Goal: Task Accomplishment & Management: Use online tool/utility

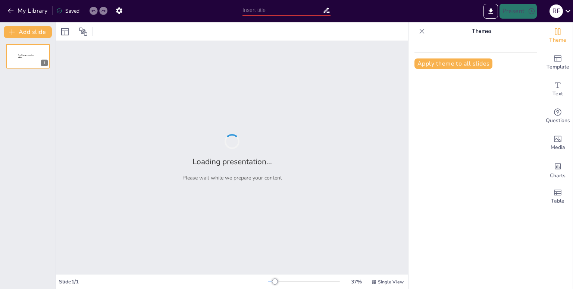
type input "Transformasi RKPDes 2025: Penyesuaian dengan Permendesa No. 2 Tahun 2024 dan Ke…"
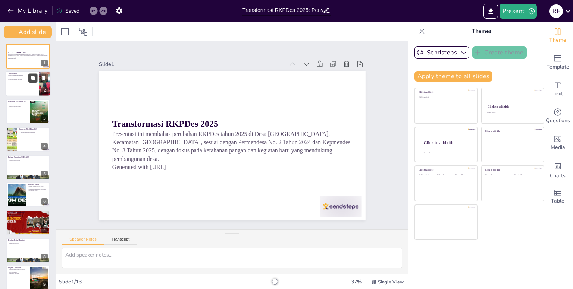
click at [36, 79] on button at bounding box center [32, 78] width 9 height 9
type textarea "RKPDes berfungsi sebagai panduan bagi desa dalam merencanakan dan melaksanakan …"
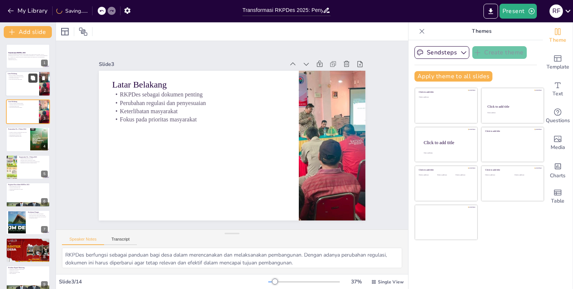
click at [36, 79] on button at bounding box center [32, 78] width 9 height 9
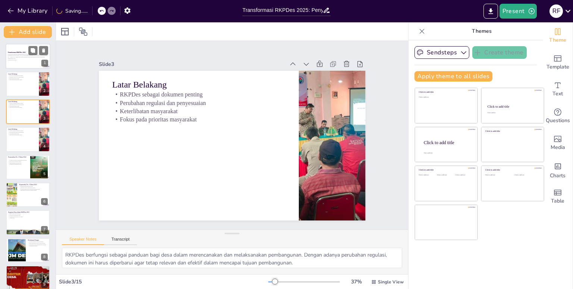
click at [21, 56] on p "Presentasi ini membahas perubahan RKPDes tahun 2025 di Desa [GEOGRAPHIC_DATA], …" at bounding box center [28, 57] width 40 height 6
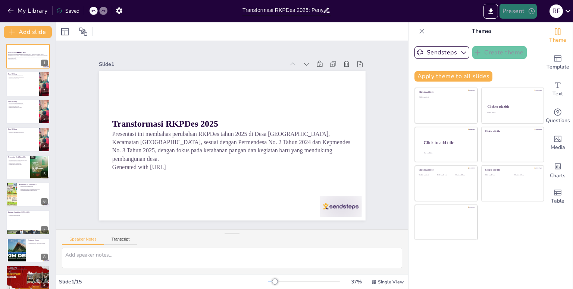
click at [519, 10] on button "Present" at bounding box center [517, 11] width 37 height 15
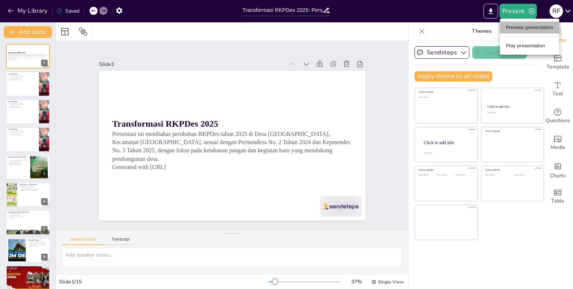
click at [518, 26] on li "Preview presentation" at bounding box center [529, 28] width 59 height 12
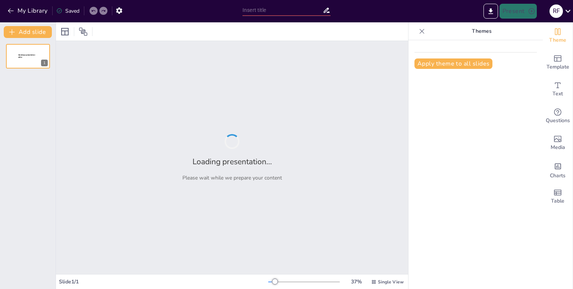
type input "Transformasi RKPDes 2025: Penyesuaian dengan Permendesa No. 2 Tahun 2024 dan Ke…"
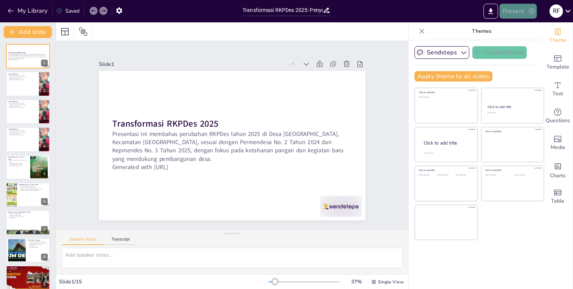
click at [529, 9] on icon "button" at bounding box center [531, 11] width 6 height 6
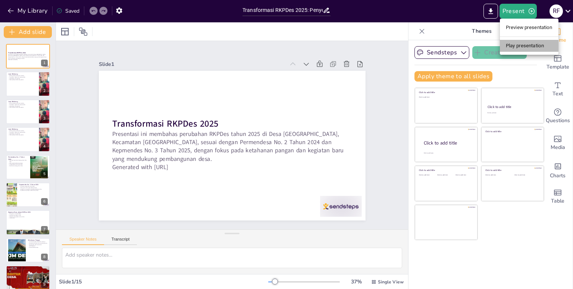
click at [528, 50] on li "Play presentation" at bounding box center [529, 46] width 59 height 12
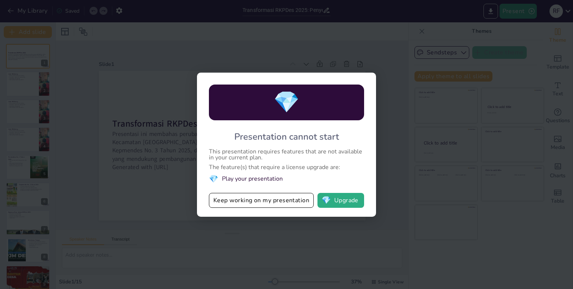
click at [355, 59] on div "💎 Presentation cannot start This presentation requires features that are not av…" at bounding box center [286, 144] width 573 height 289
click at [260, 197] on button "Keep working on my presentation" at bounding box center [261, 200] width 105 height 15
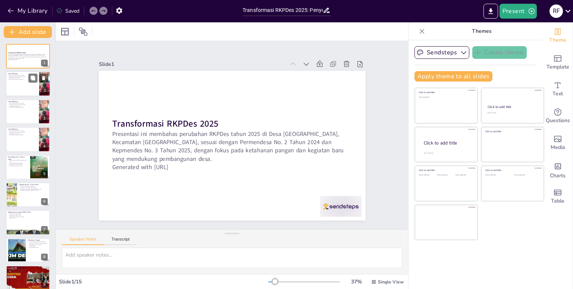
click at [22, 87] on div at bounding box center [28, 84] width 45 height 25
type textarea "RKPDes berfungsi sebagai panduan bagi desa dalam merencanakan dan melaksanakan …"
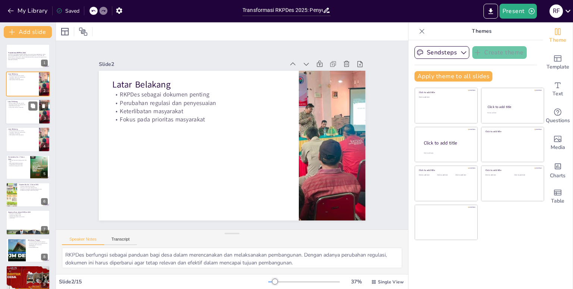
click at [21, 111] on div at bounding box center [28, 111] width 45 height 25
click at [24, 85] on div at bounding box center [28, 84] width 45 height 25
click at [22, 65] on div at bounding box center [28, 56] width 45 height 25
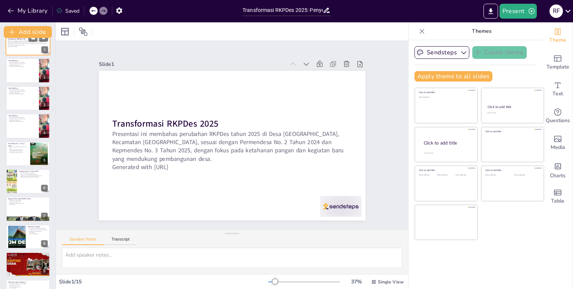
scroll to position [15, 0]
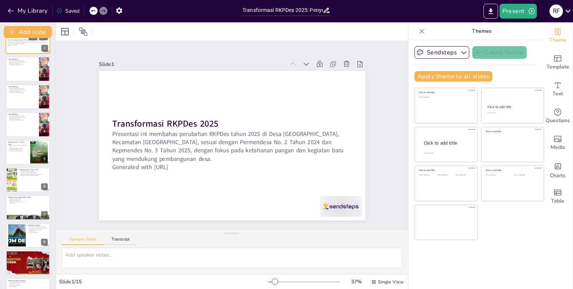
click at [22, 65] on div at bounding box center [28, 69] width 44 height 25
type textarea "RKPDes berfungsi sebagai panduan bagi desa dalam merencanakan dan melaksanakan …"
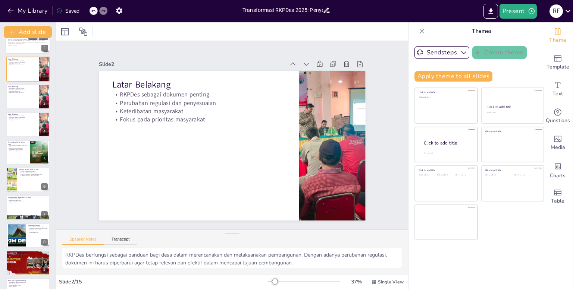
scroll to position [0, 0]
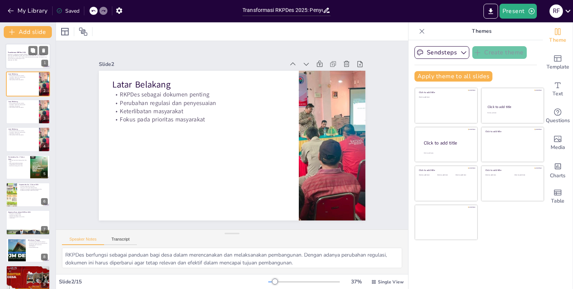
click at [16, 66] on div at bounding box center [28, 56] width 45 height 25
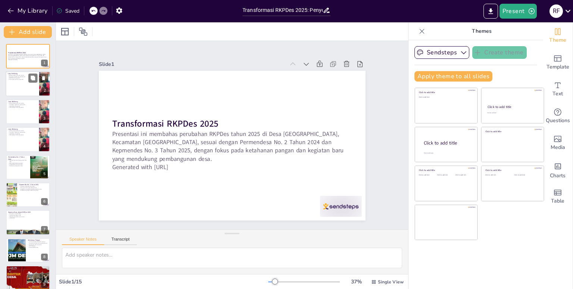
click at [15, 87] on div at bounding box center [28, 84] width 45 height 25
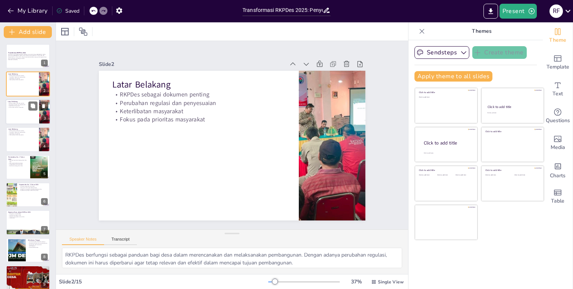
click at [13, 116] on div at bounding box center [28, 111] width 45 height 25
click at [12, 136] on div at bounding box center [28, 139] width 45 height 25
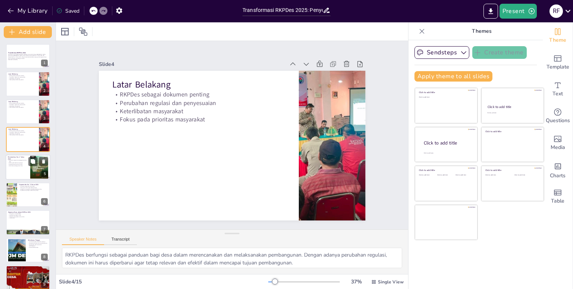
click at [9, 164] on p "Pengembangan ekonomi lokal" at bounding box center [18, 164] width 20 height 1
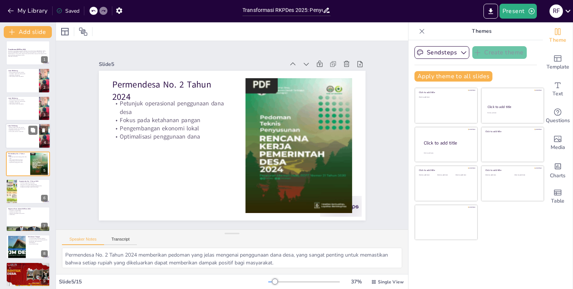
click at [12, 140] on div at bounding box center [28, 135] width 45 height 25
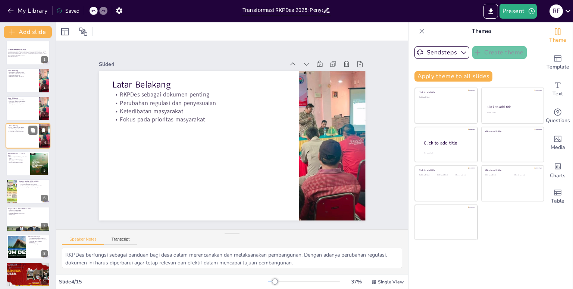
scroll to position [0, 0]
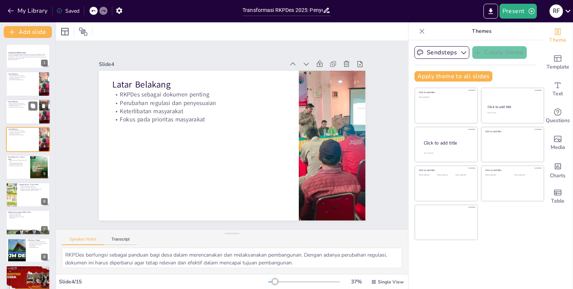
click at [17, 117] on div at bounding box center [28, 111] width 45 height 25
click at [12, 160] on p "Petunjuk operasional penggunaan dana desa" at bounding box center [18, 161] width 20 height 3
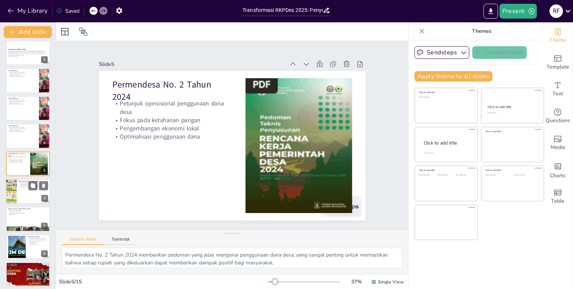
click at [16, 186] on div at bounding box center [10, 191] width 19 height 25
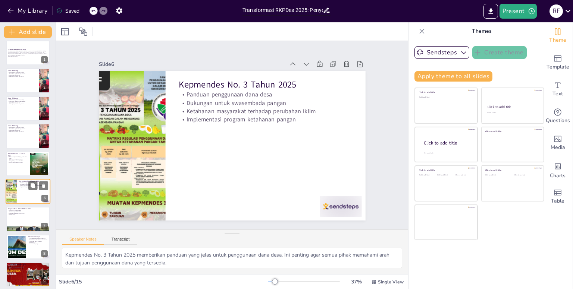
scroll to position [31, 0]
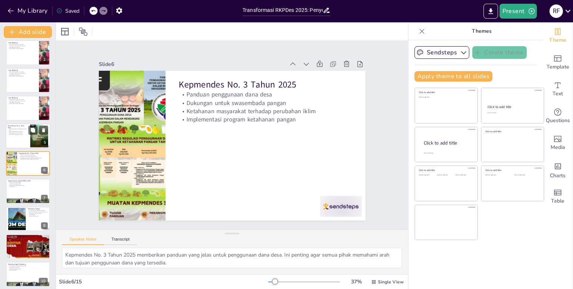
click at [23, 132] on p "Pengembangan ekonomi lokal" at bounding box center [18, 132] width 20 height 1
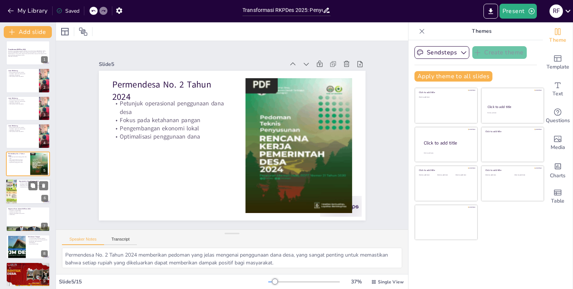
click at [17, 193] on div at bounding box center [28, 191] width 45 height 25
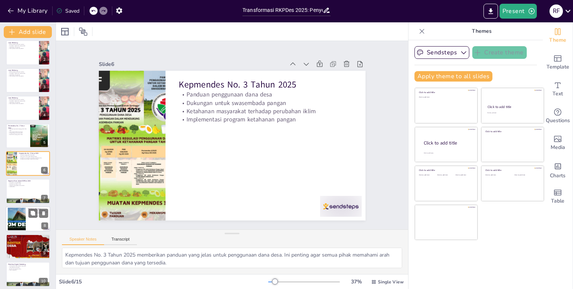
click at [17, 217] on div at bounding box center [16, 219] width 43 height 23
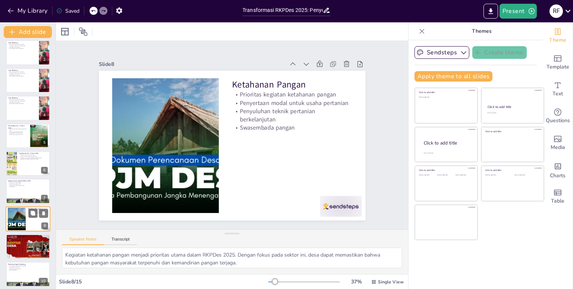
scroll to position [87, 0]
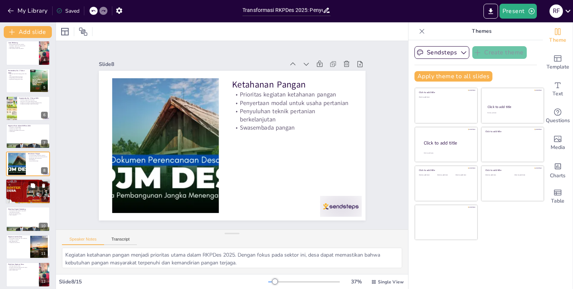
click at [19, 195] on div at bounding box center [28, 191] width 45 height 25
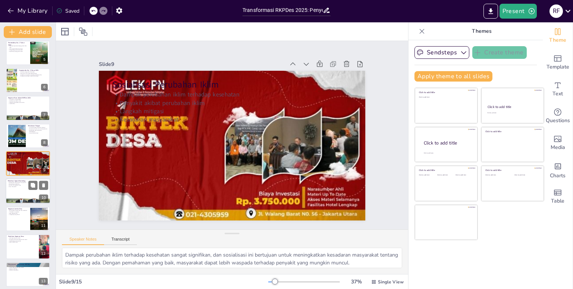
click at [18, 191] on div at bounding box center [28, 191] width 45 height 25
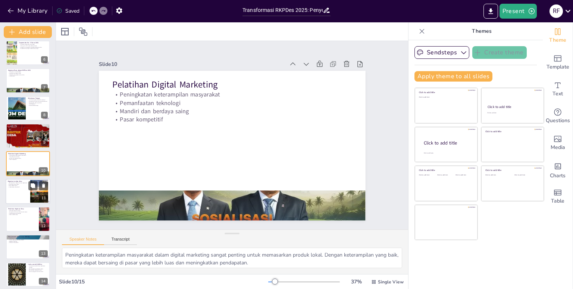
click at [18, 188] on div at bounding box center [28, 191] width 45 height 25
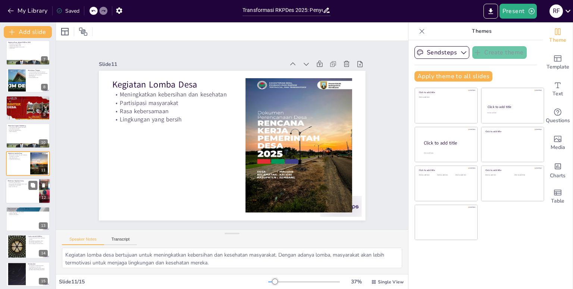
click at [15, 194] on div at bounding box center [28, 191] width 45 height 25
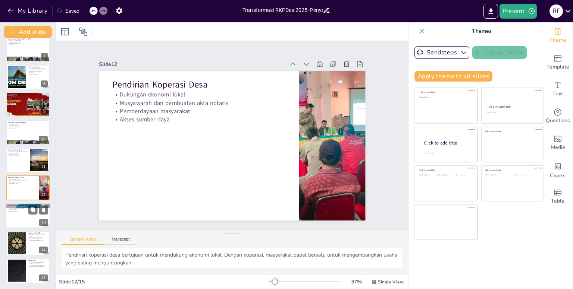
click at [14, 208] on p "Proses perencanaan yang inklusif" at bounding box center [28, 208] width 40 height 1
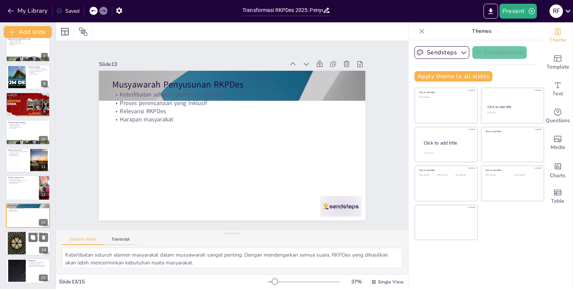
click at [13, 233] on div at bounding box center [17, 243] width 40 height 23
type textarea "Penyertaan modal BUMDes di luar ketahanan pangan adalah langkah penting untuk d…"
